Goal: Task Accomplishment & Management: Use online tool/utility

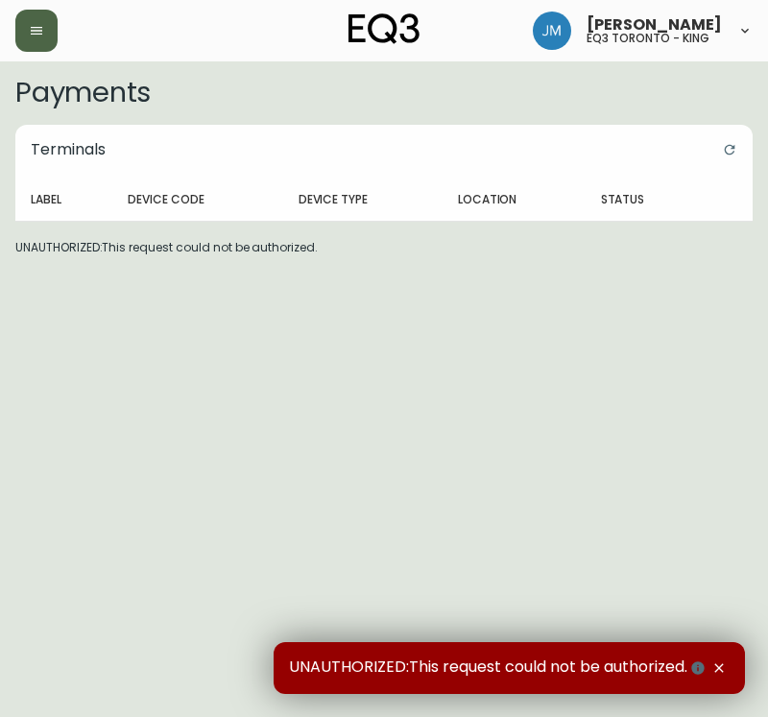
click at [42, 20] on button "button" at bounding box center [36, 31] width 42 height 42
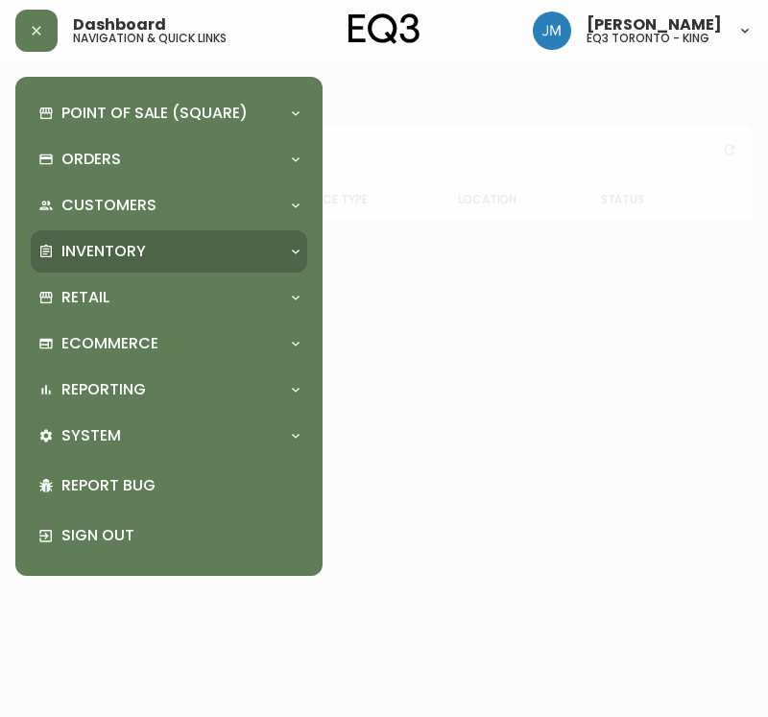
click at [114, 236] on div "Inventory" at bounding box center [169, 252] width 277 height 42
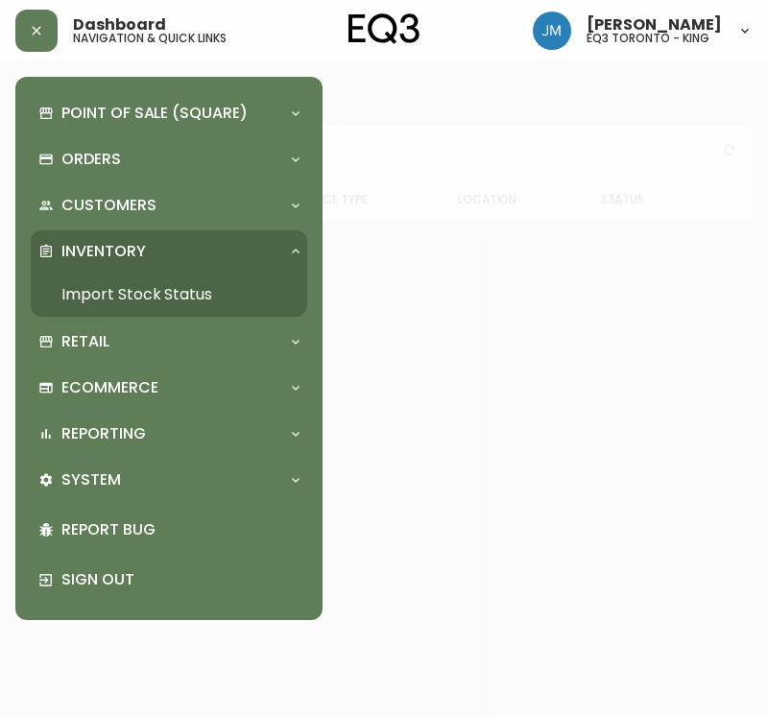
click at [198, 300] on link "Import Stock Status" at bounding box center [169, 295] width 277 height 44
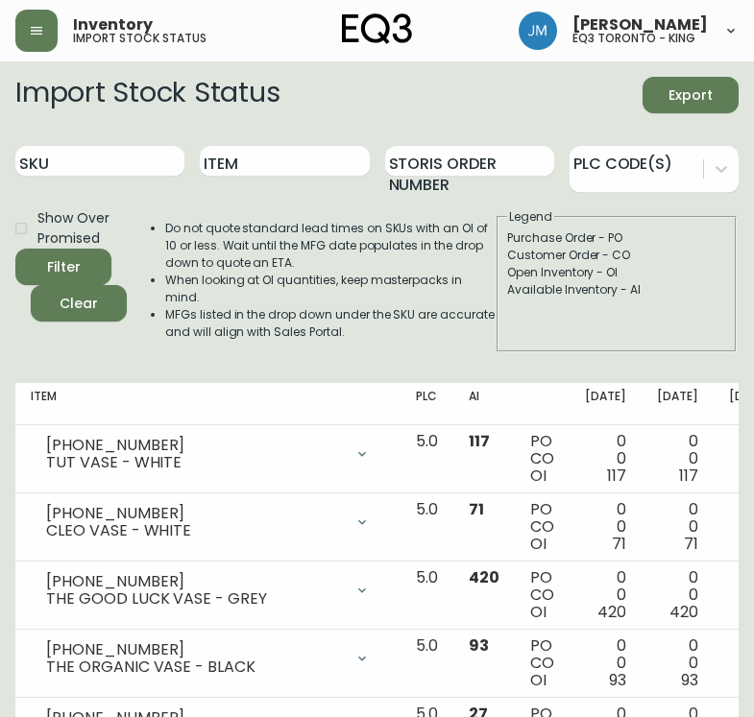
click at [87, 124] on form "Import Stock Status Export SKU Item Storis Order Number PLC Code(s) Show Over P…" at bounding box center [376, 215] width 723 height 276
